Goal: Information Seeking & Learning: Learn about a topic

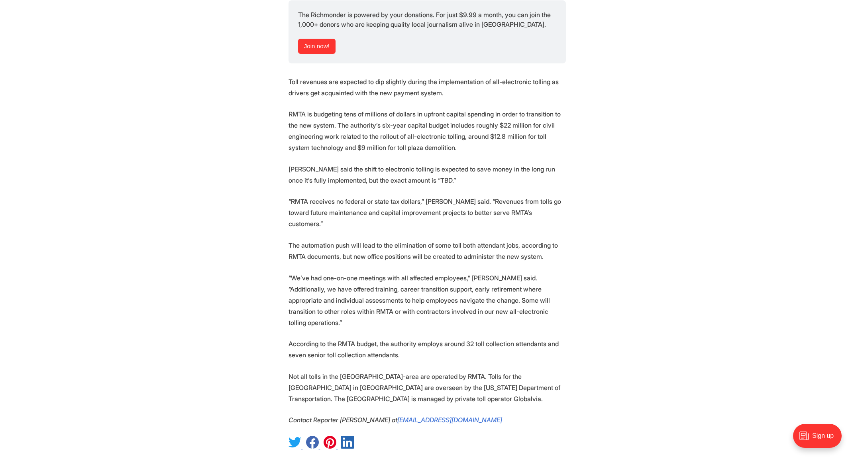
scroll to position [1304, 0]
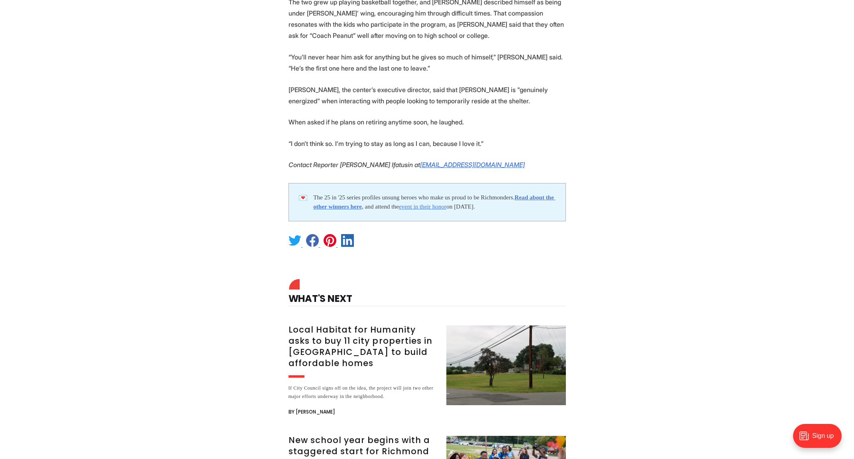
scroll to position [1932, 0]
